Goal: Information Seeking & Learning: Check status

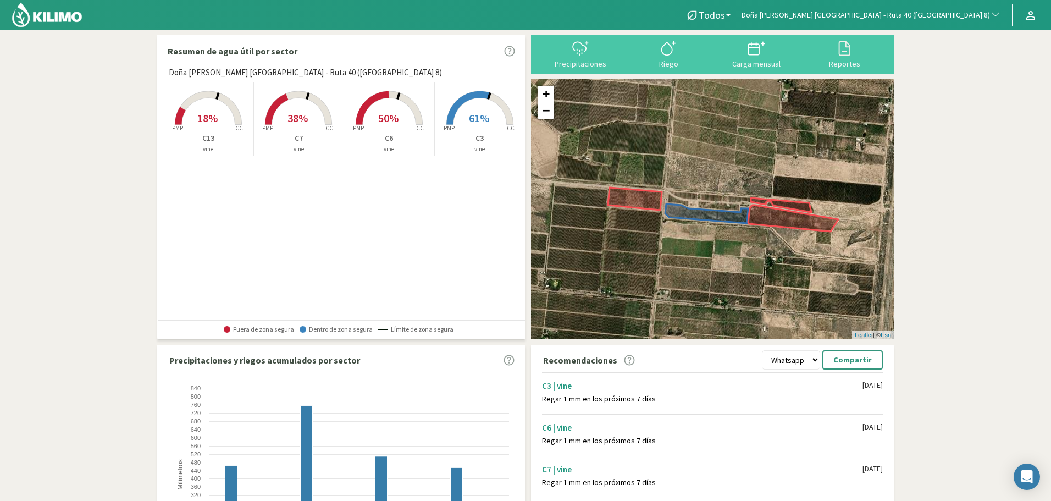
click at [937, 14] on span "[PERSON_NAME] [GEOGRAPHIC_DATA] - Ruta 40 ([GEOGRAPHIC_DATA] 8)" at bounding box center [865, 15] width 248 height 11
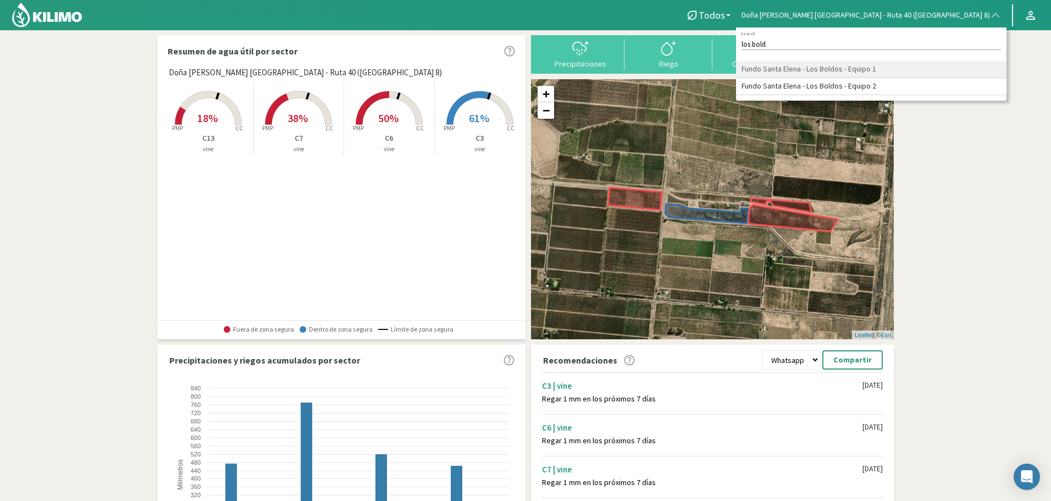
type input "los bold"
click at [954, 65] on li "Fundo Santa Elena - Los Boldos - Equipo 1" at bounding box center [871, 69] width 270 height 17
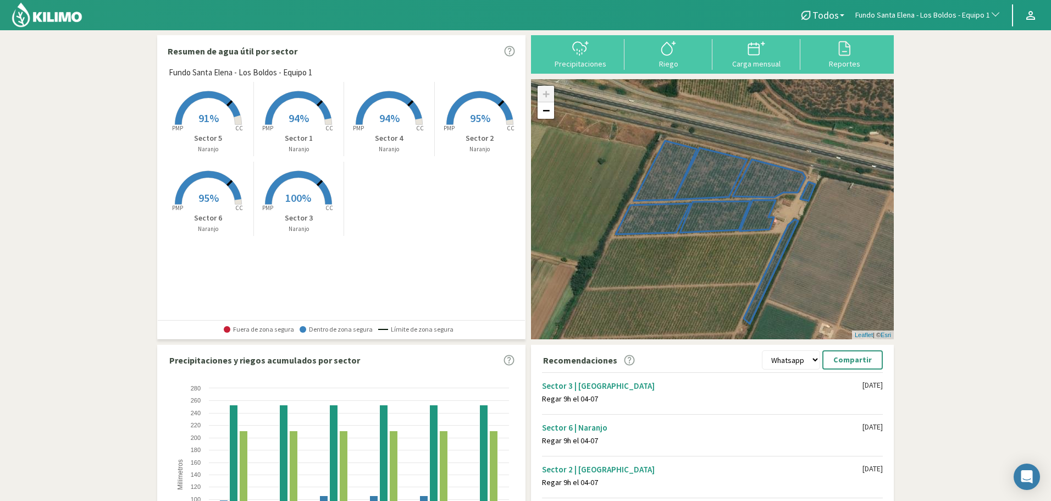
click at [236, 118] on icon at bounding box center [208, 108] width 66 height 34
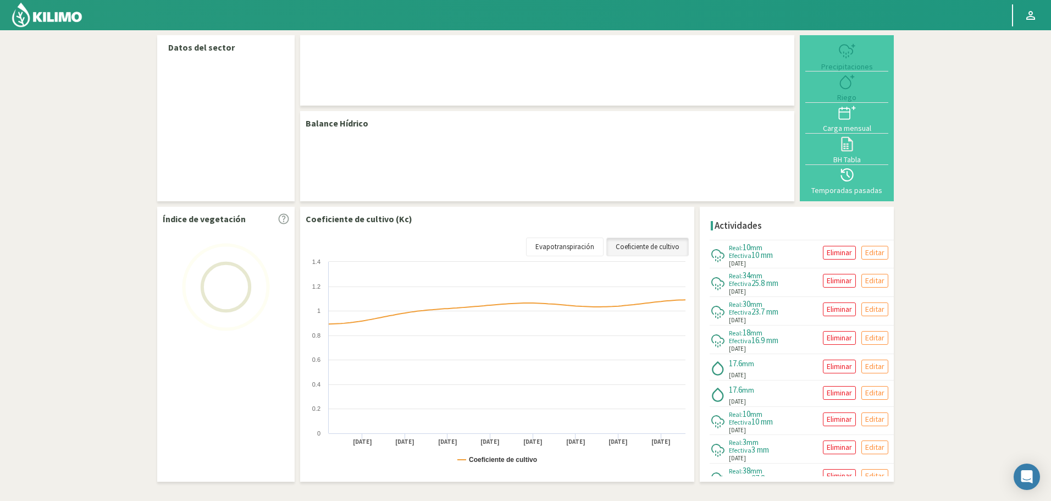
select select "115: Object"
select select "4: Object"
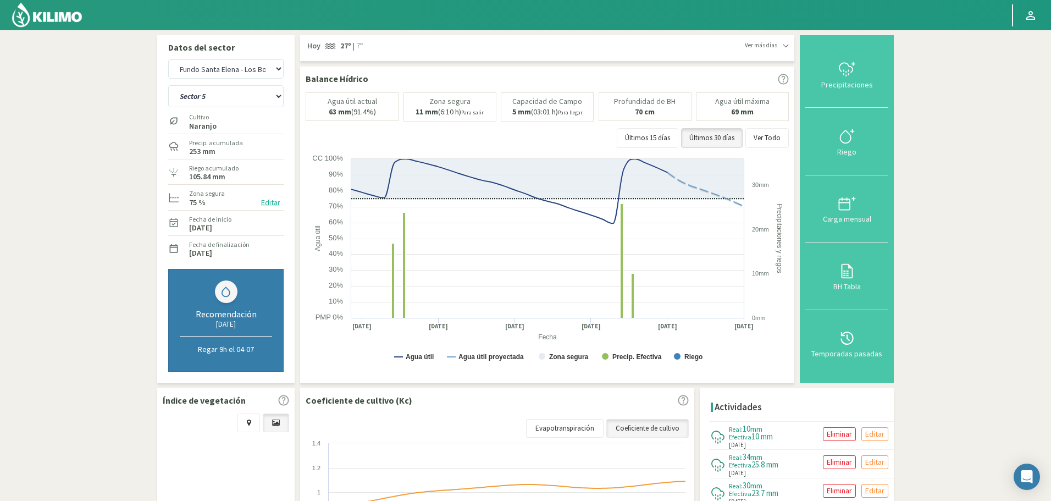
click at [60, 19] on img at bounding box center [47, 15] width 72 height 26
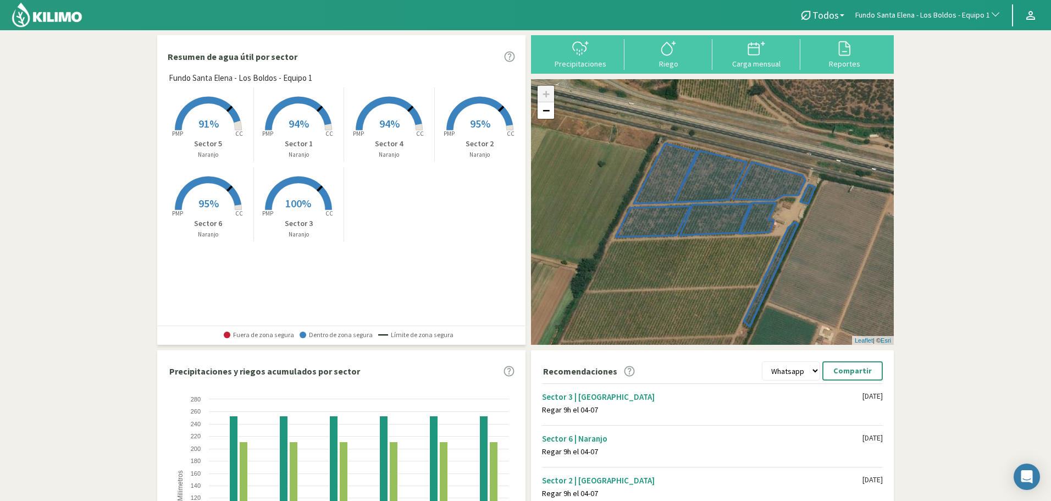
drag, startPoint x: 949, startPoint y: 9, endPoint x: 940, endPoint y: 13, distance: 8.9
click at [940, 13] on span "Fundo Santa Elena - Los Boldos - Equipo 1" at bounding box center [922, 15] width 135 height 11
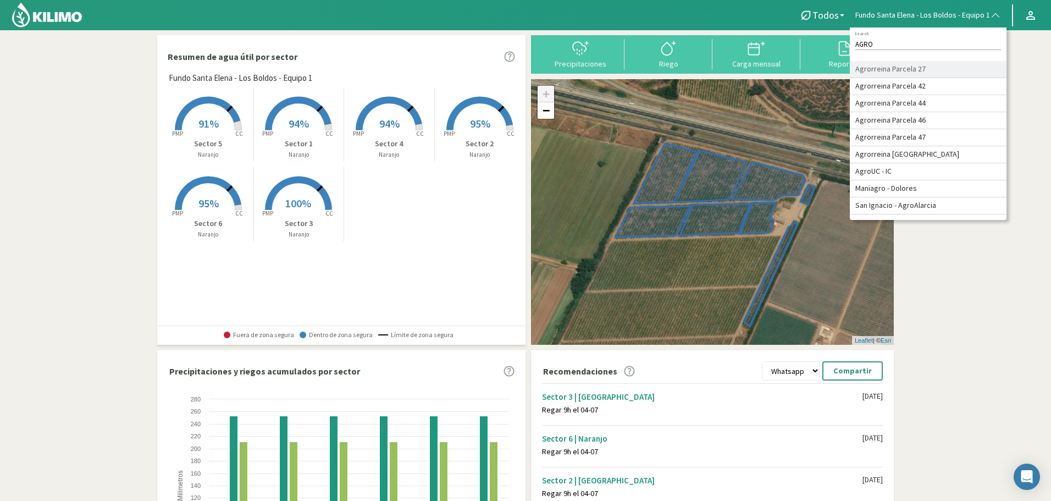
type input "AGRO"
click at [952, 69] on li "Agrorreina Parcela 27" at bounding box center [928, 69] width 157 height 17
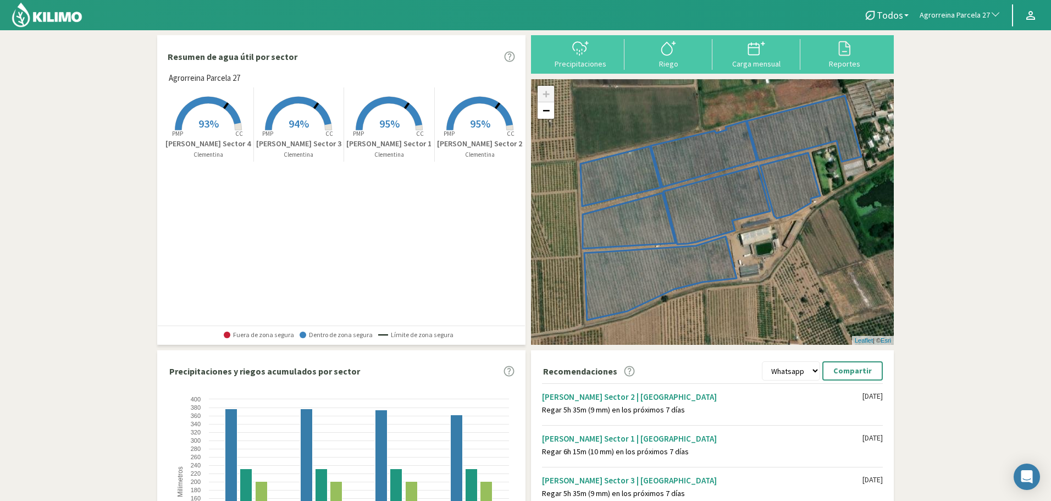
click at [215, 138] on p "Clementina Oro Grande Sector 4" at bounding box center [208, 144] width 90 height 12
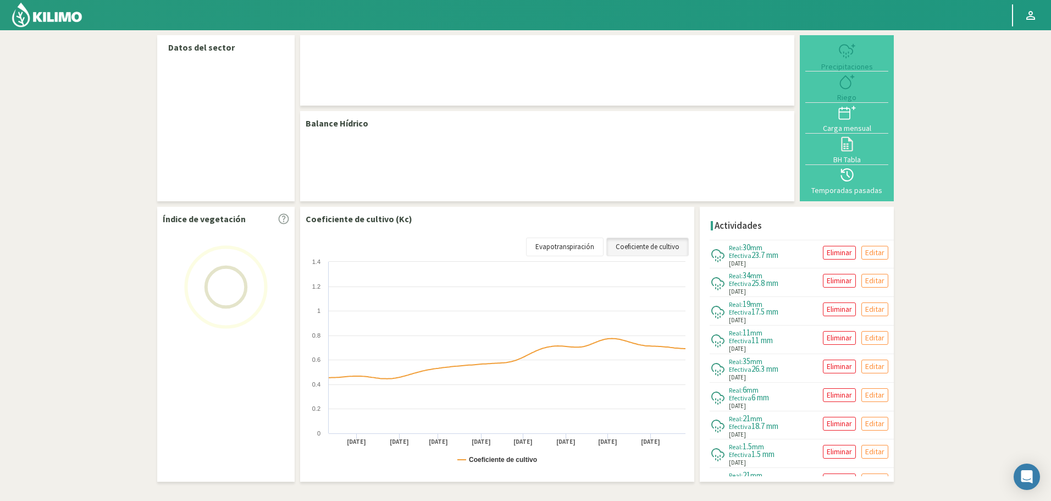
select select "11: Object"
select select "3: Object"
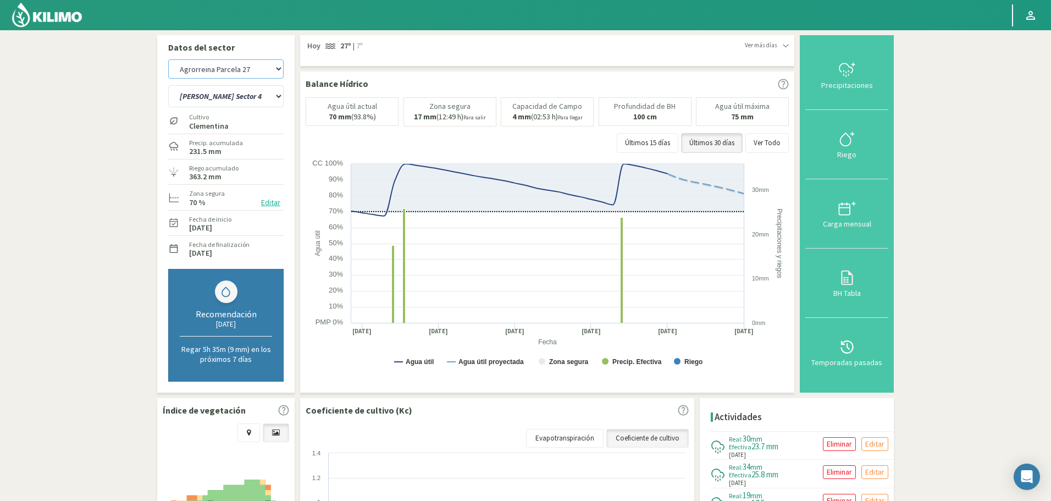
click at [242, 66] on select "Agr. Cardonal Agr. El Carmelo Agrícola Bakia Agrícola Bakia - IC Agrícola Exser…" at bounding box center [225, 68] width 115 height 19
click at [168, 59] on select "Agr. Cardonal Agr. El Carmelo Agrícola Bakia Agrícola Bakia - IC Agrícola Exser…" at bounding box center [225, 68] width 115 height 19
select select "297: Object"
click at [237, 95] on select "[PERSON_NAME] Sutil Sector 1-3 [GEOGRAPHIC_DATA][PERSON_NAME] [GEOGRAPHIC_DATA]…" at bounding box center [225, 96] width 115 height 22
click at [168, 85] on select "[PERSON_NAME] Sutil Sector 1-3 [GEOGRAPHIC_DATA][PERSON_NAME] [GEOGRAPHIC_DATA]…" at bounding box center [225, 96] width 115 height 22
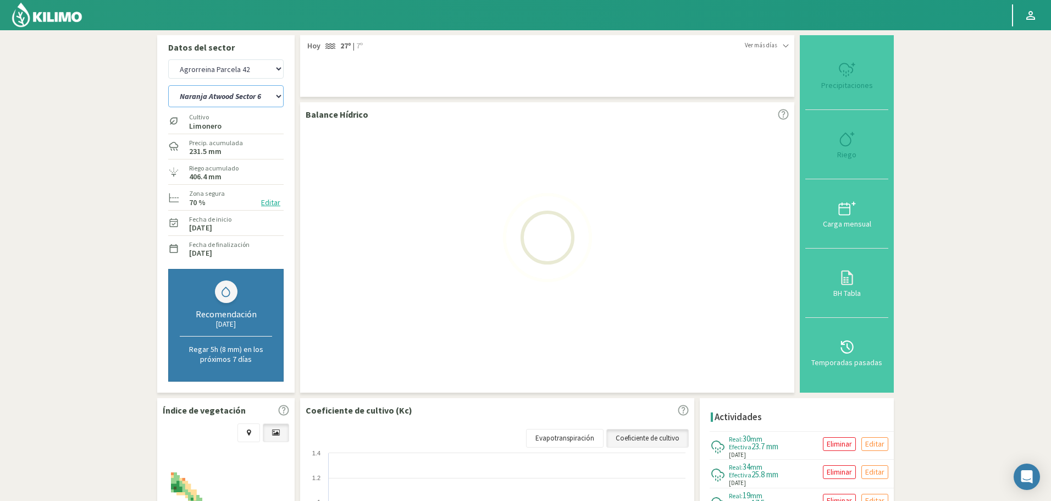
select select "4: Object"
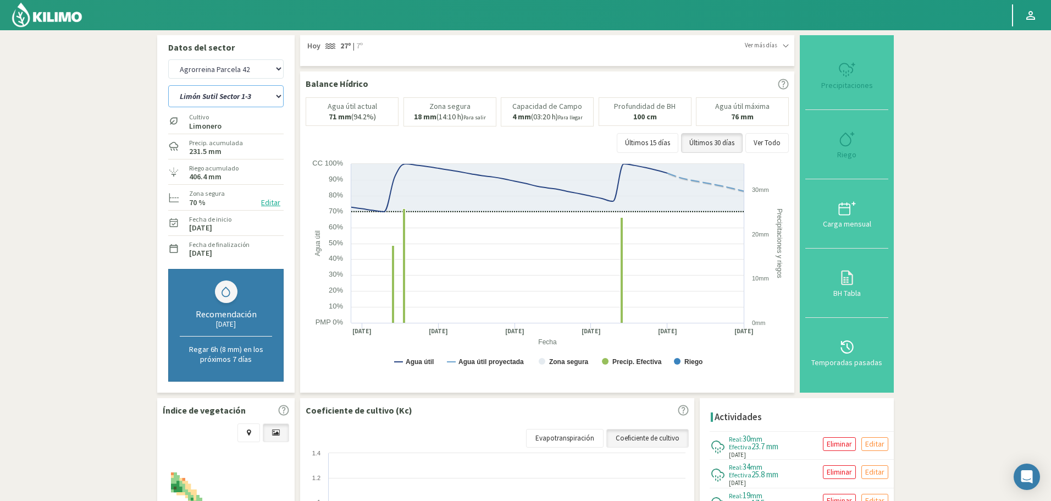
select select "582: Object"
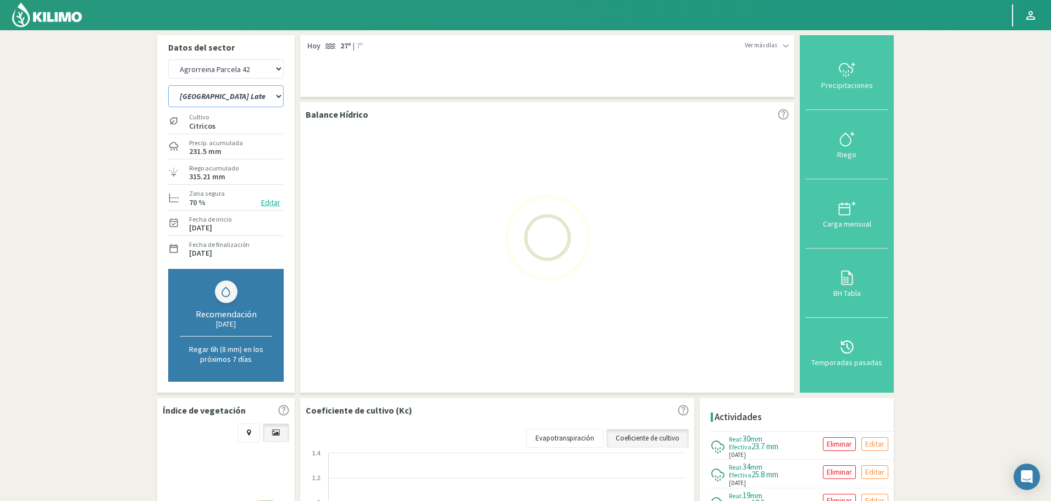
select select "12: Object"
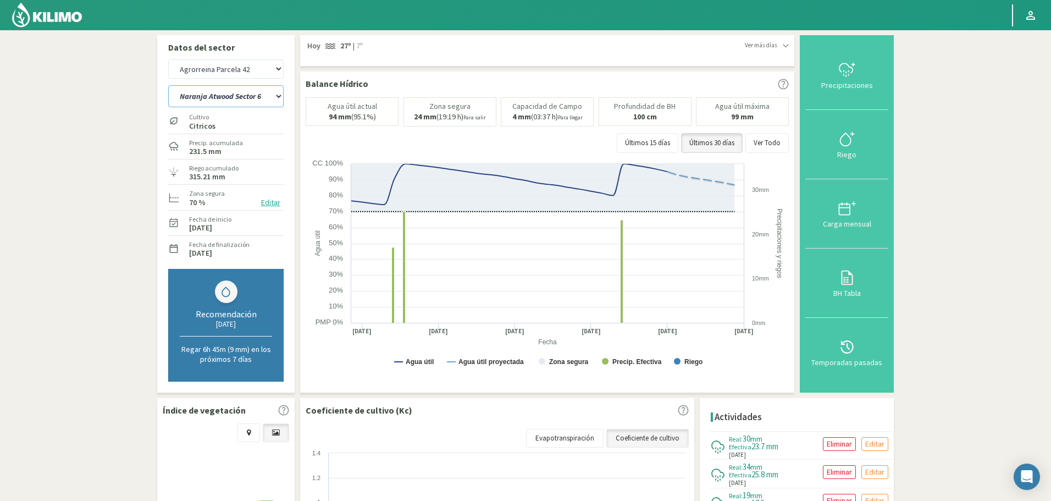
select select "867: Object"
select select "19: Object"
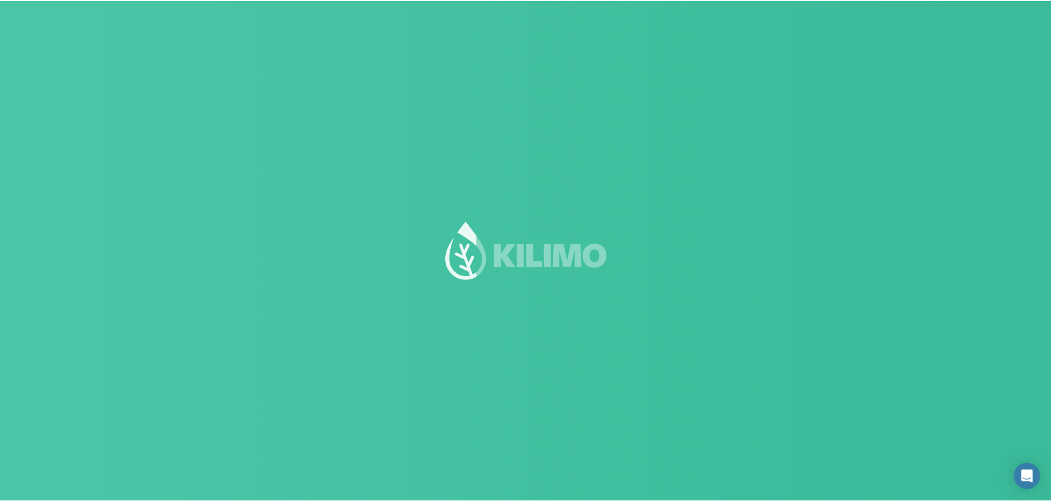
scroll to position [1, 0]
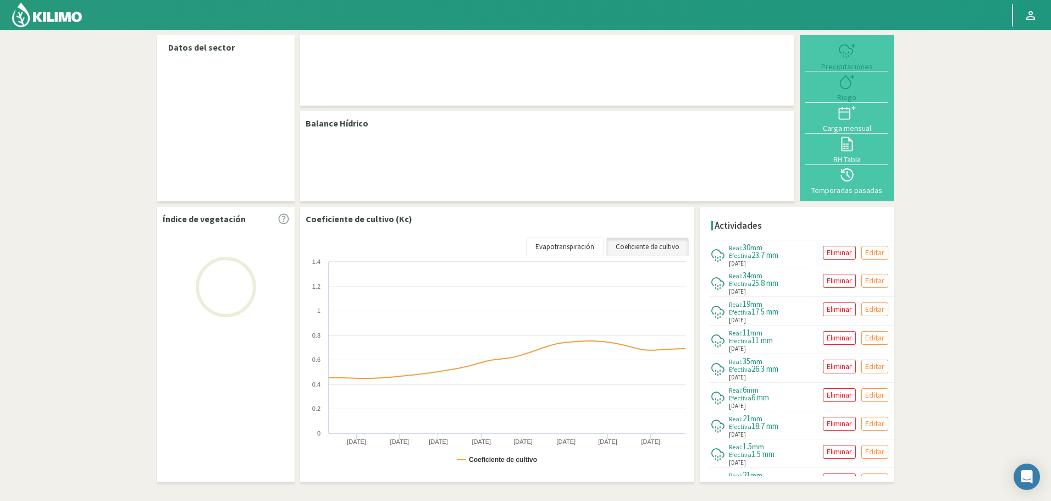
select select "12: Object"
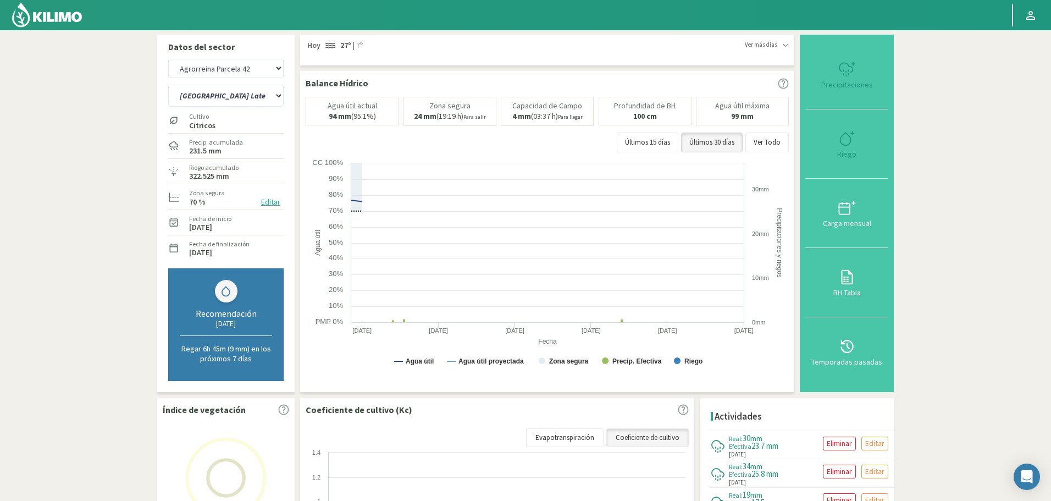
scroll to position [0, 0]
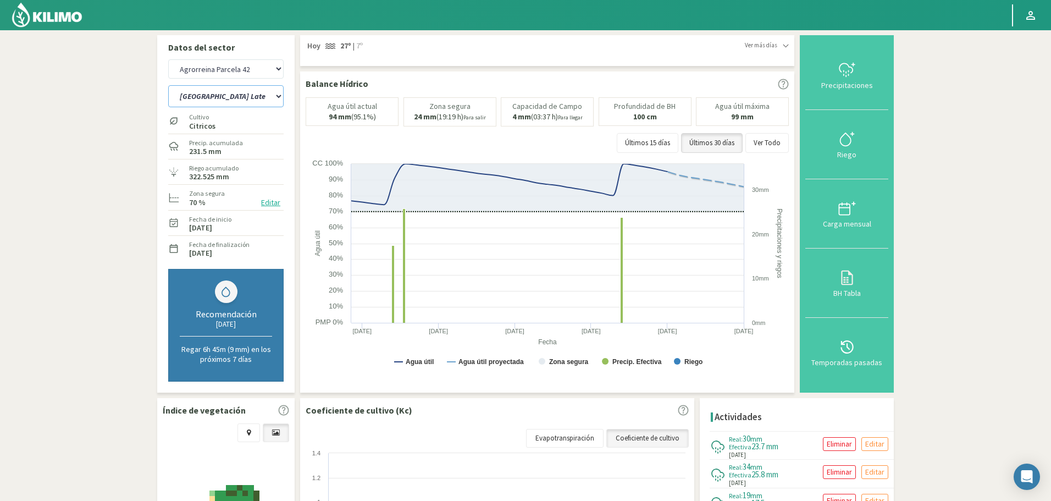
click at [264, 93] on select "[PERSON_NAME] Sutil Sector 1-3 [GEOGRAPHIC_DATA][PERSON_NAME] [GEOGRAPHIC_DATA]…" at bounding box center [225, 96] width 115 height 22
click at [168, 85] on select "[PERSON_NAME] Sutil Sector 1-3 [GEOGRAPHIC_DATA][PERSON_NAME] [GEOGRAPHIC_DATA]…" at bounding box center [225, 96] width 115 height 22
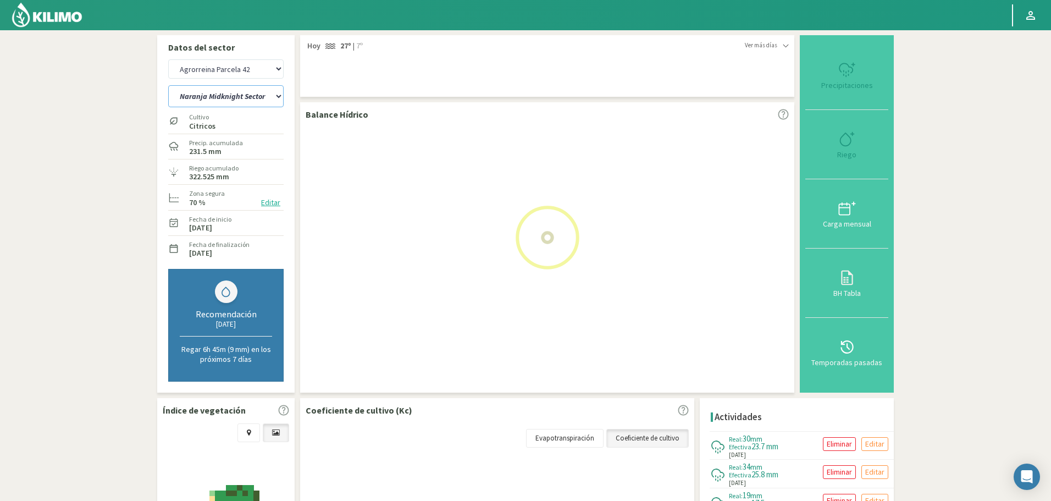
select select "2: Object"
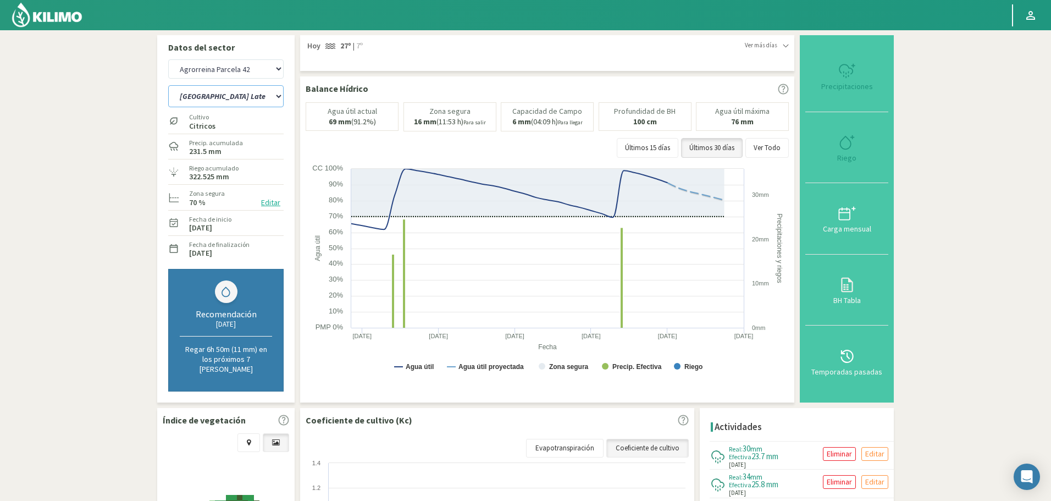
select select "297: Object"
click at [234, 91] on select "[PERSON_NAME] Sutil Sector 1-3 [GEOGRAPHIC_DATA][PERSON_NAME] [GEOGRAPHIC_DATA]…" at bounding box center [225, 96] width 115 height 22
click at [168, 85] on select "[PERSON_NAME] Sutil Sector 1-3 [GEOGRAPHIC_DATA][PERSON_NAME] [GEOGRAPHIC_DATA]…" at bounding box center [225, 96] width 115 height 22
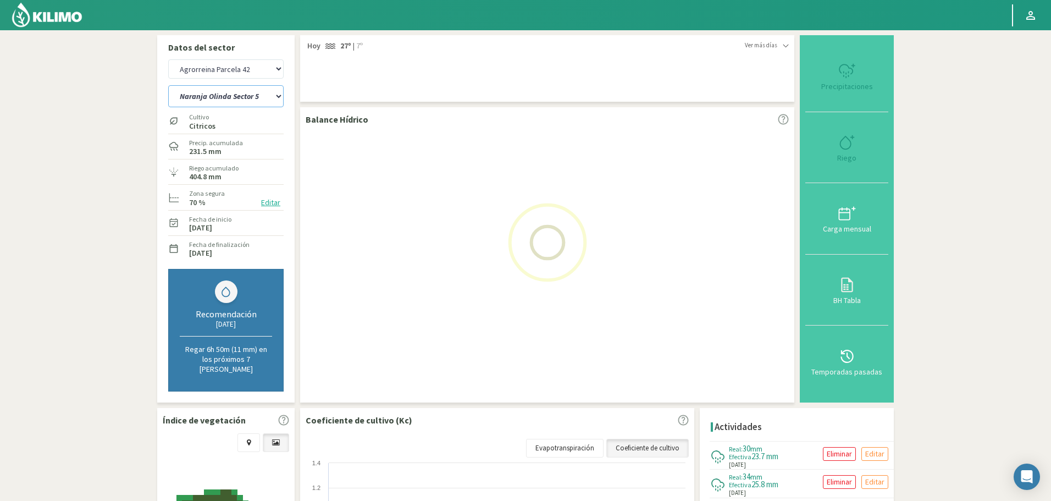
select select "10: Object"
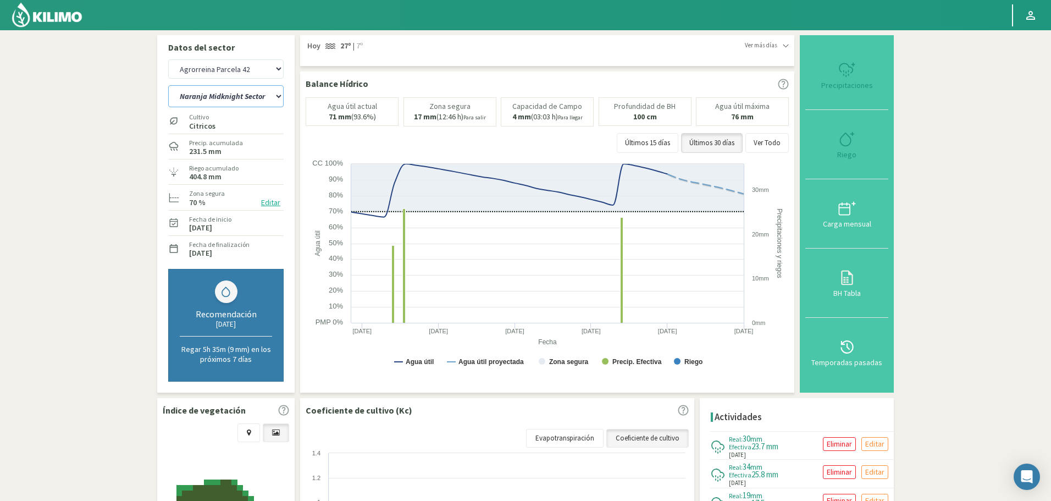
select select "582: Object"
click at [214, 101] on select "[PERSON_NAME] Sutil Sector 1-3 [GEOGRAPHIC_DATA][PERSON_NAME] [GEOGRAPHIC_DATA]…" at bounding box center [225, 96] width 115 height 22
click at [168, 85] on select "[PERSON_NAME] Sutil Sector 1-3 [GEOGRAPHIC_DATA][PERSON_NAME] [GEOGRAPHIC_DATA]…" at bounding box center [225, 96] width 115 height 22
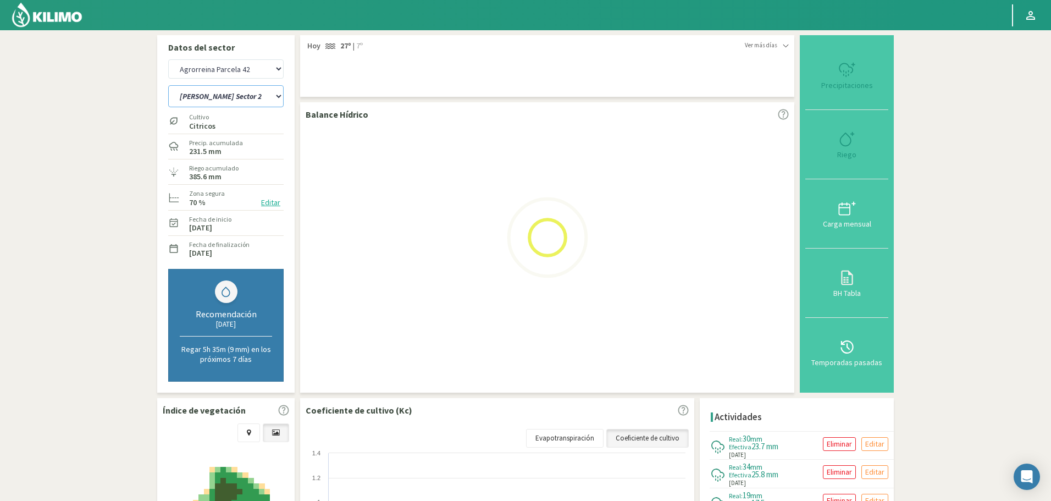
select select "18: Object"
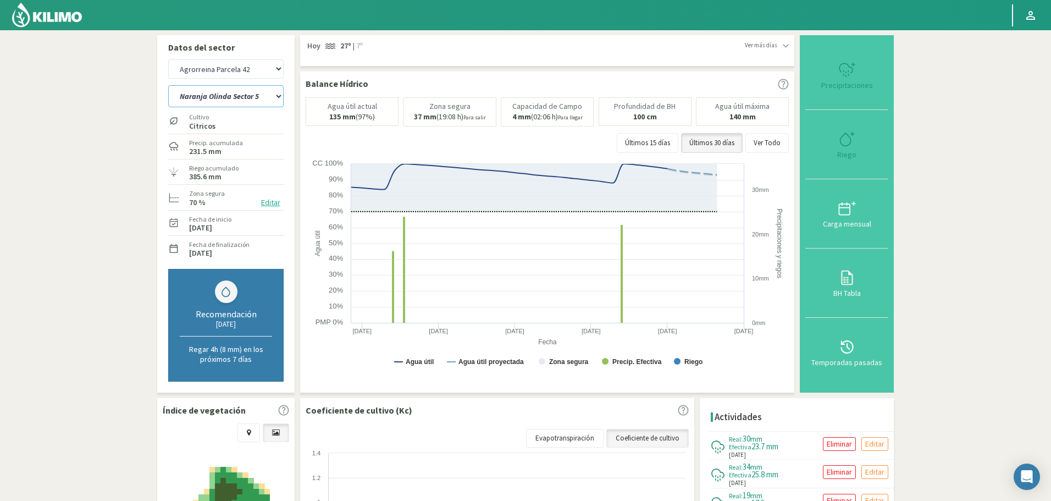
select select "867: Object"
click at [257, 96] on select "[PERSON_NAME] Sutil Sector 1-3 [GEOGRAPHIC_DATA][PERSON_NAME] [GEOGRAPHIC_DATA]…" at bounding box center [225, 96] width 115 height 22
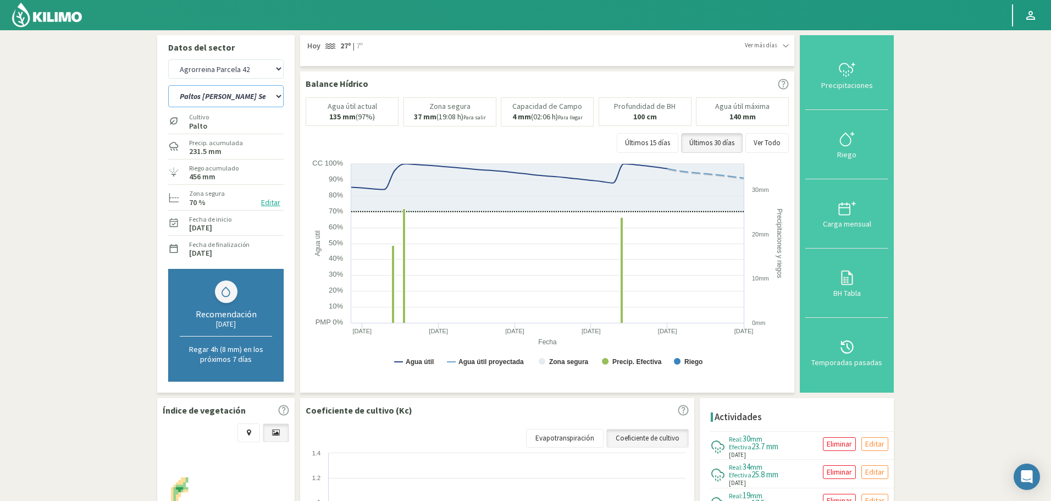
click at [168, 85] on select "[PERSON_NAME] Sutil Sector 1-3 [GEOGRAPHIC_DATA][PERSON_NAME] [GEOGRAPHIC_DATA]…" at bounding box center [225, 96] width 115 height 22
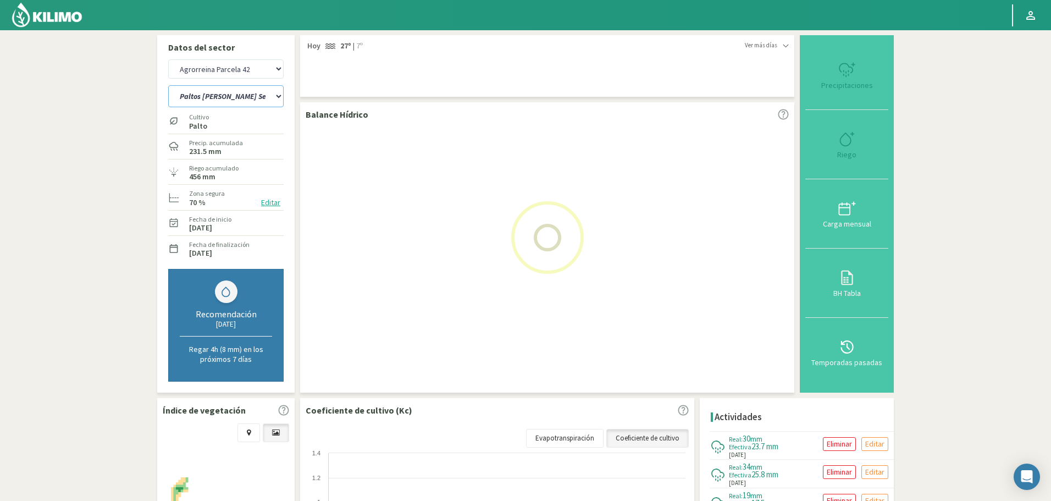
select select "26: Object"
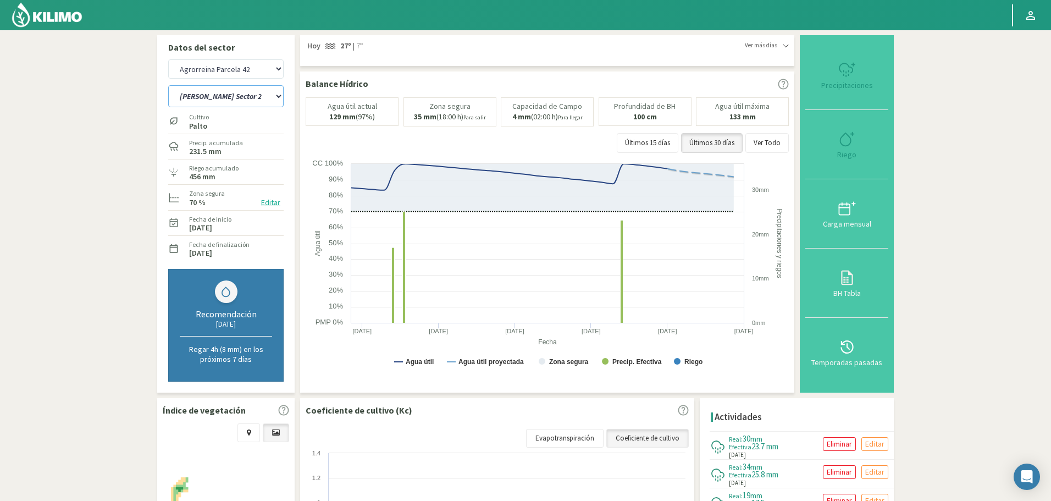
select select "1152: Object"
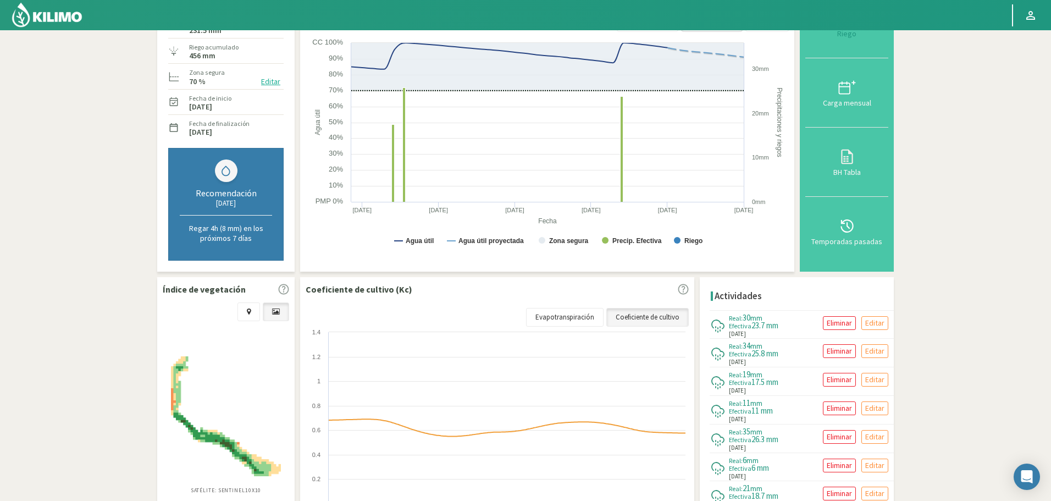
select select "34: Object"
